Goal: Communication & Community: Answer question/provide support

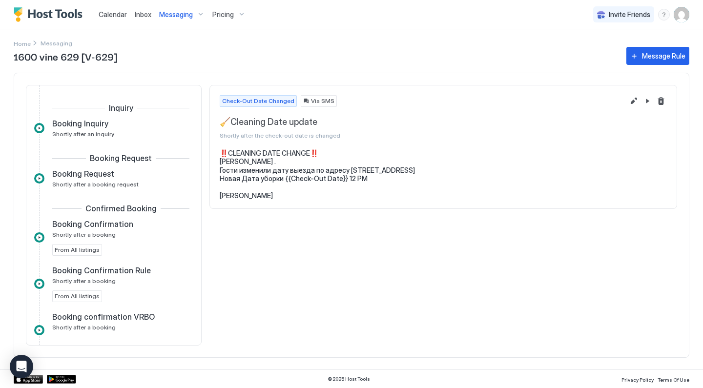
scroll to position [500, 0]
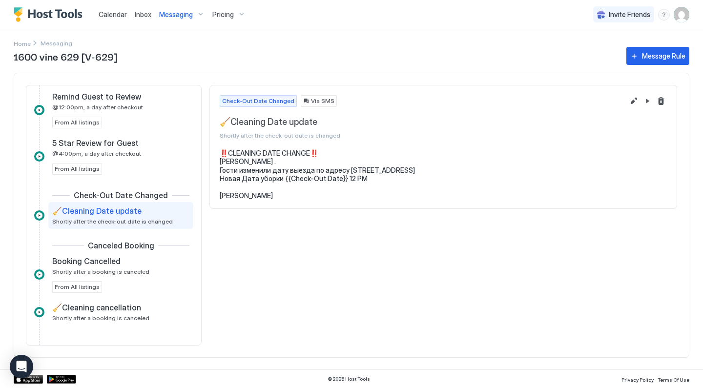
click at [145, 13] on span "Inbox" at bounding box center [143, 14] width 17 height 8
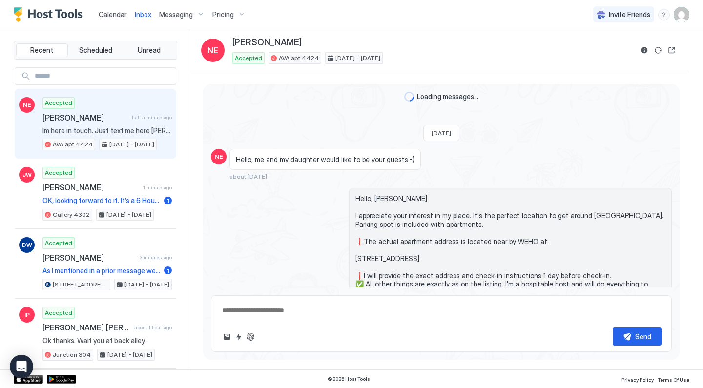
scroll to position [725, 0]
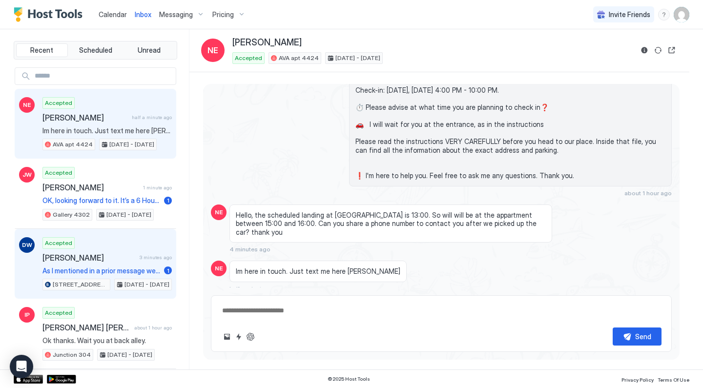
click at [133, 258] on span "[PERSON_NAME]" at bounding box center [88, 258] width 93 height 10
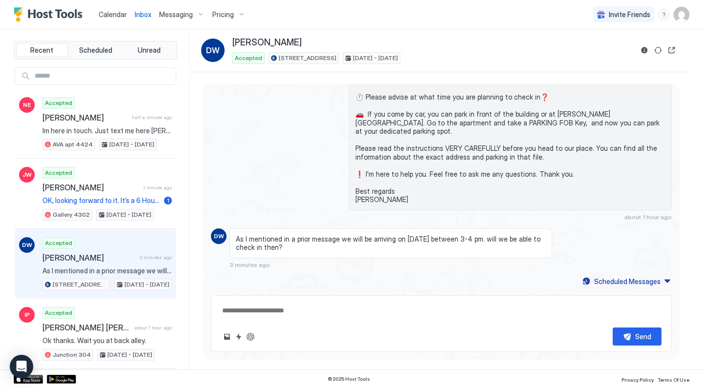
scroll to position [430, 0]
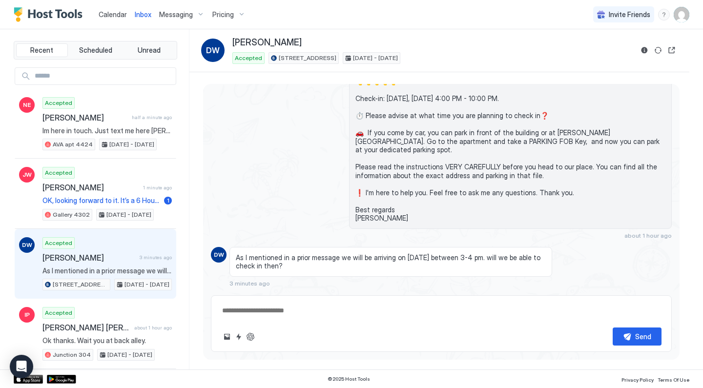
click at [350, 309] on textarea at bounding box center [441, 311] width 440 height 18
click at [300, 310] on textarea at bounding box center [441, 311] width 440 height 18
type textarea "**********"
click at [639, 340] on div "Send" at bounding box center [643, 337] width 16 height 10
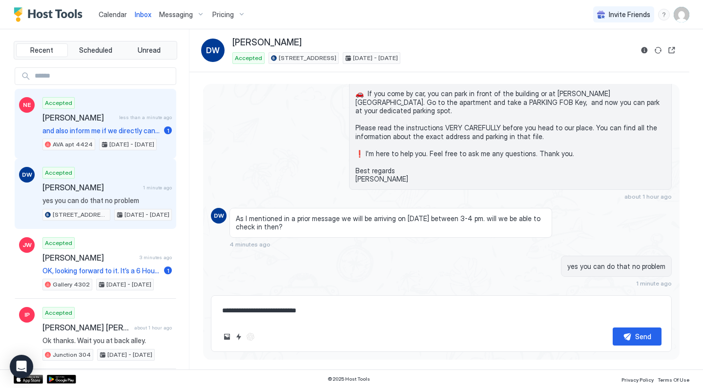
click at [141, 120] on span "less than a minute ago" at bounding box center [145, 117] width 53 height 6
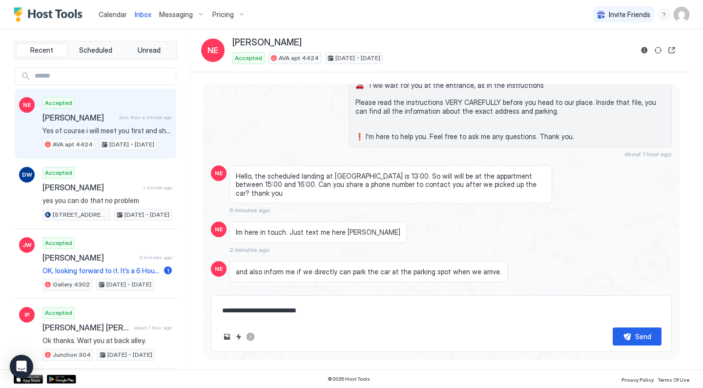
scroll to position [803, 0]
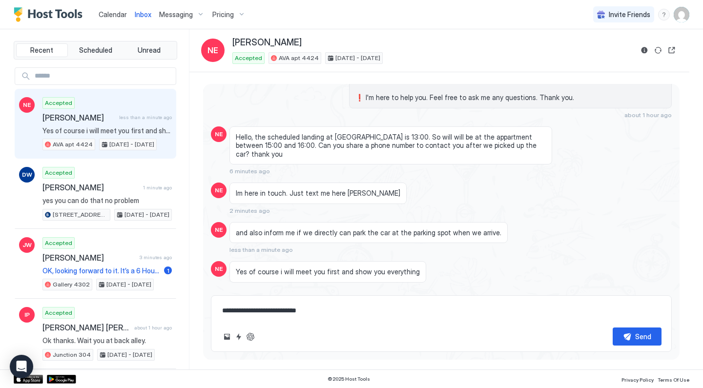
click at [232, 14] on span "Pricing" at bounding box center [222, 14] width 21 height 9
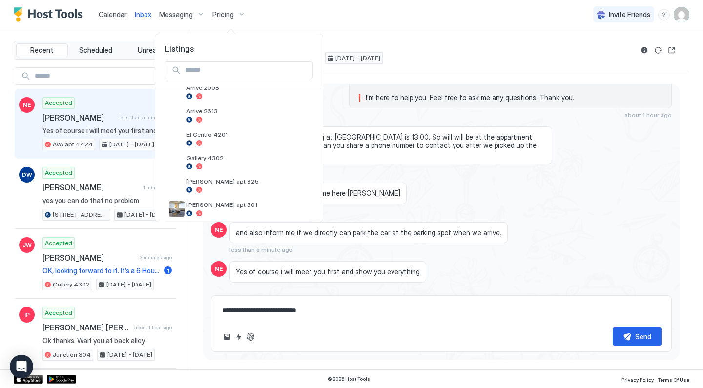
scroll to position [220, 0]
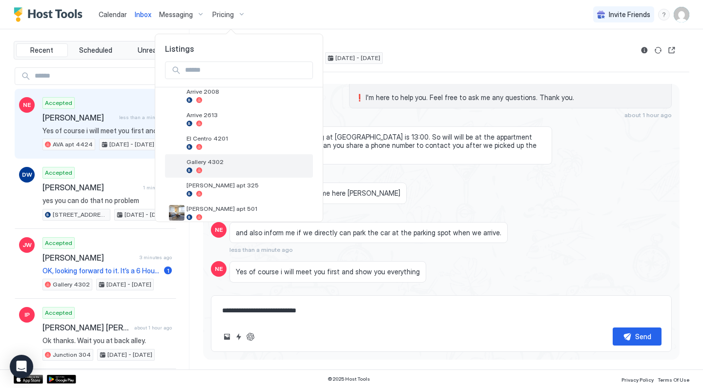
click at [217, 172] on div at bounding box center [248, 170] width 123 height 6
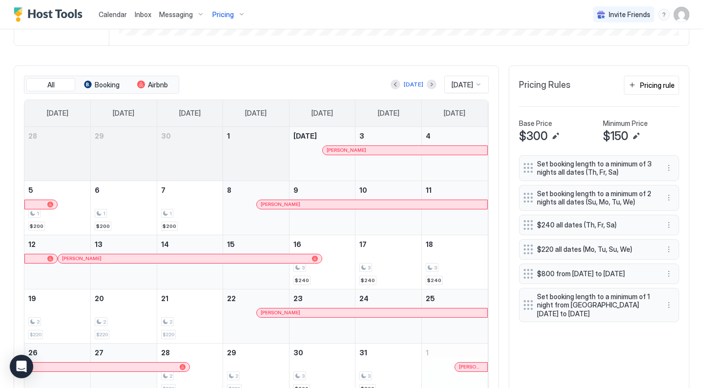
scroll to position [255, 0]
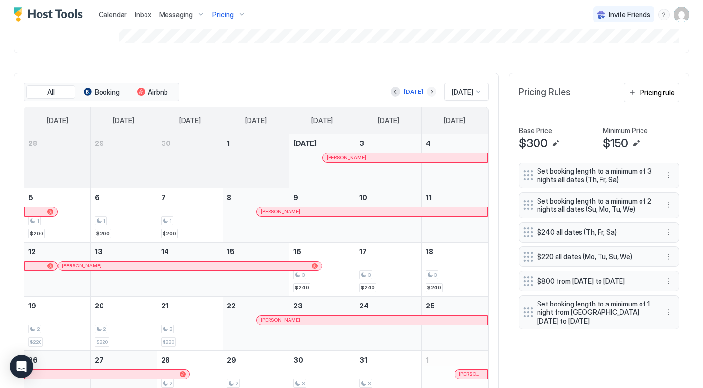
click at [427, 94] on button "Next month" at bounding box center [432, 92] width 10 height 10
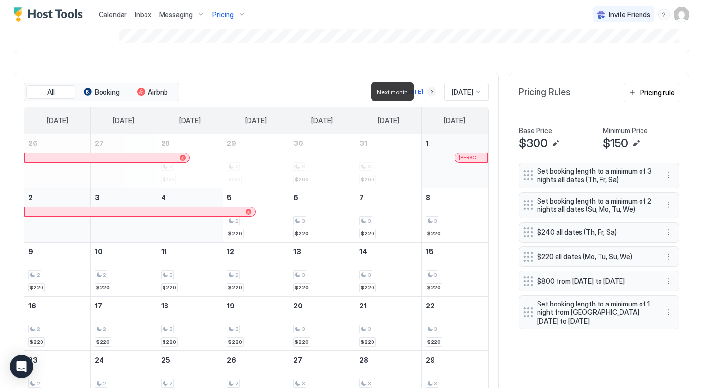
click at [427, 91] on button "Next month" at bounding box center [432, 92] width 10 height 10
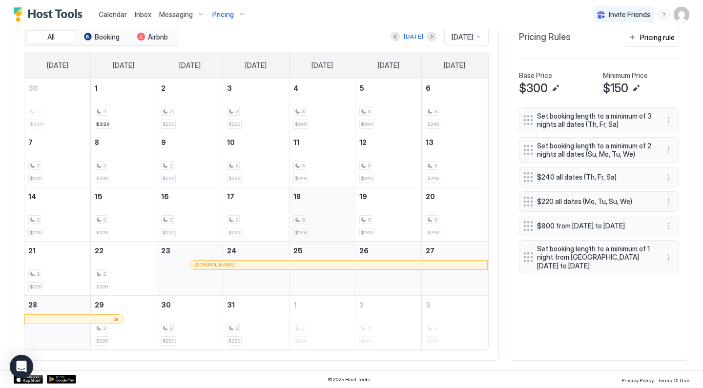
scroll to position [309, 0]
click at [427, 39] on button "Next month" at bounding box center [432, 38] width 10 height 10
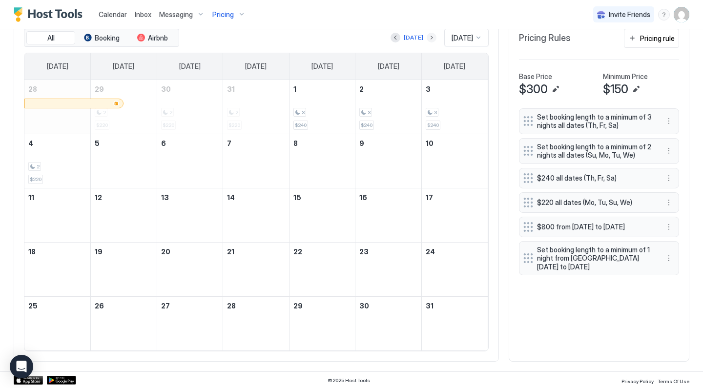
scroll to position [250, 0]
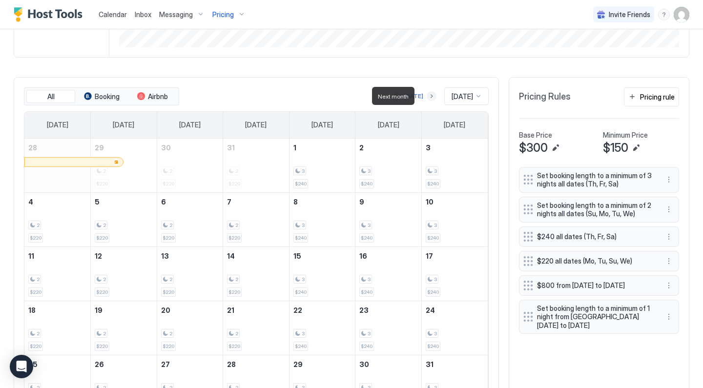
click at [427, 98] on button "Next month" at bounding box center [432, 96] width 10 height 10
click at [423, 98] on div "All Booking Airbnb Today Jan 2026 Sunday Monday Tuesday Wednesday Thursday Frid…" at bounding box center [256, 248] width 485 height 343
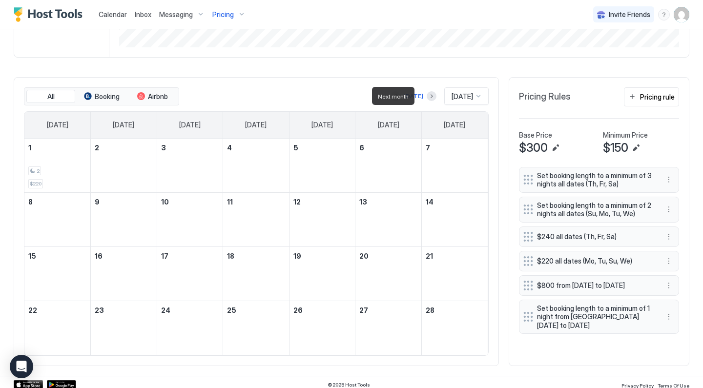
scroll to position [237, 0]
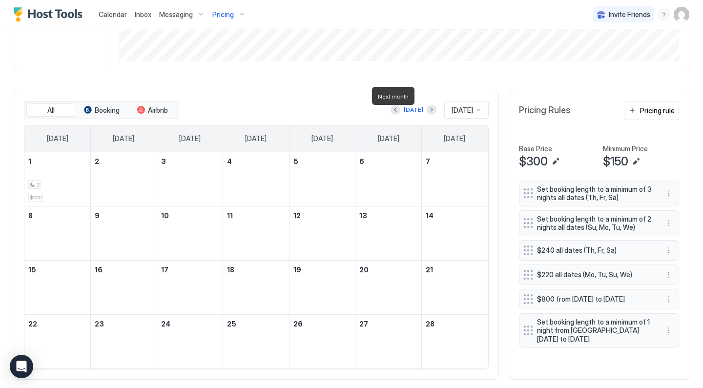
click at [423, 98] on div "All Booking Airbnb Today Feb 2026 Sunday Monday Tuesday Wednesday Thursday Frid…" at bounding box center [256, 235] width 485 height 289
click at [427, 114] on button "Next month" at bounding box center [432, 110] width 10 height 10
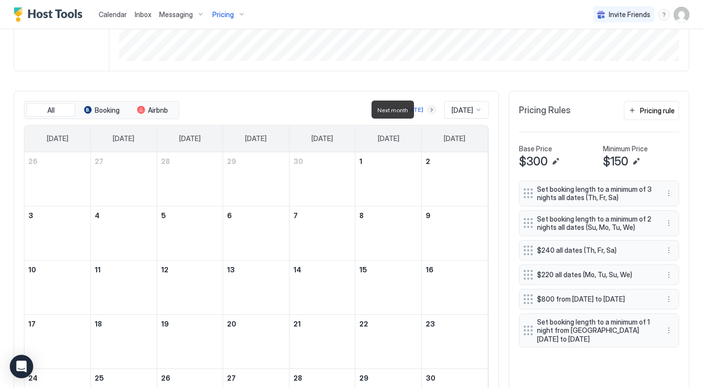
click at [427, 114] on button "Next month" at bounding box center [432, 110] width 10 height 10
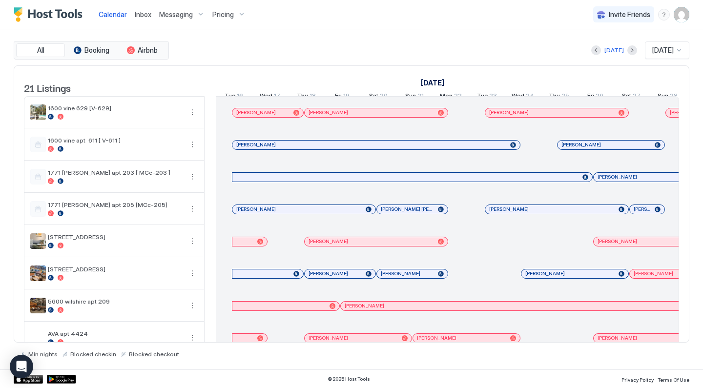
scroll to position [0, 656]
